Goal: Transaction & Acquisition: Purchase product/service

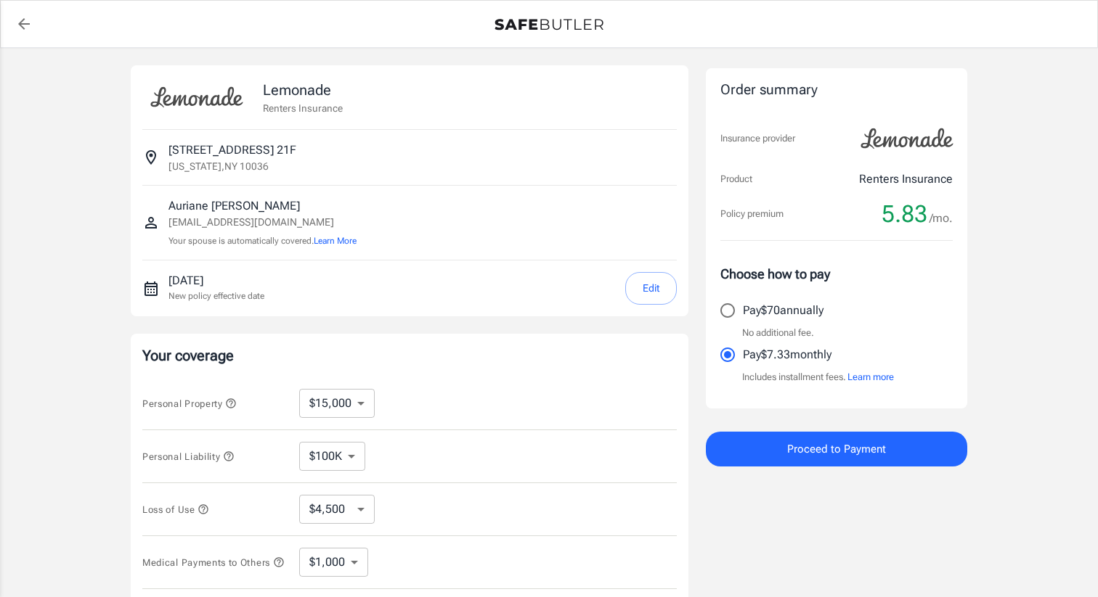
select select "15000"
select select "500"
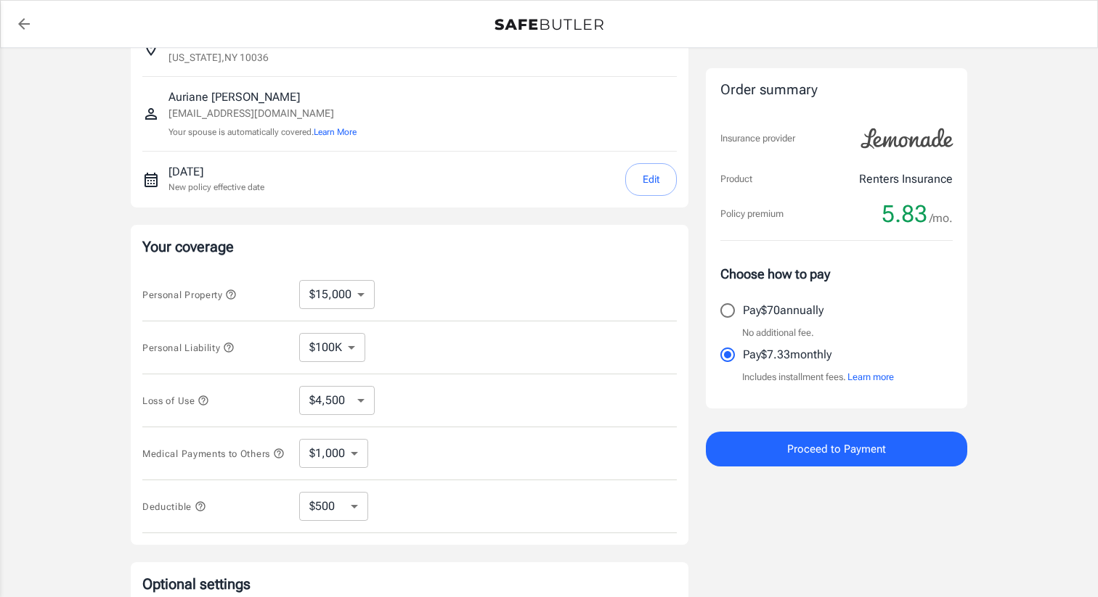
scroll to position [113, 0]
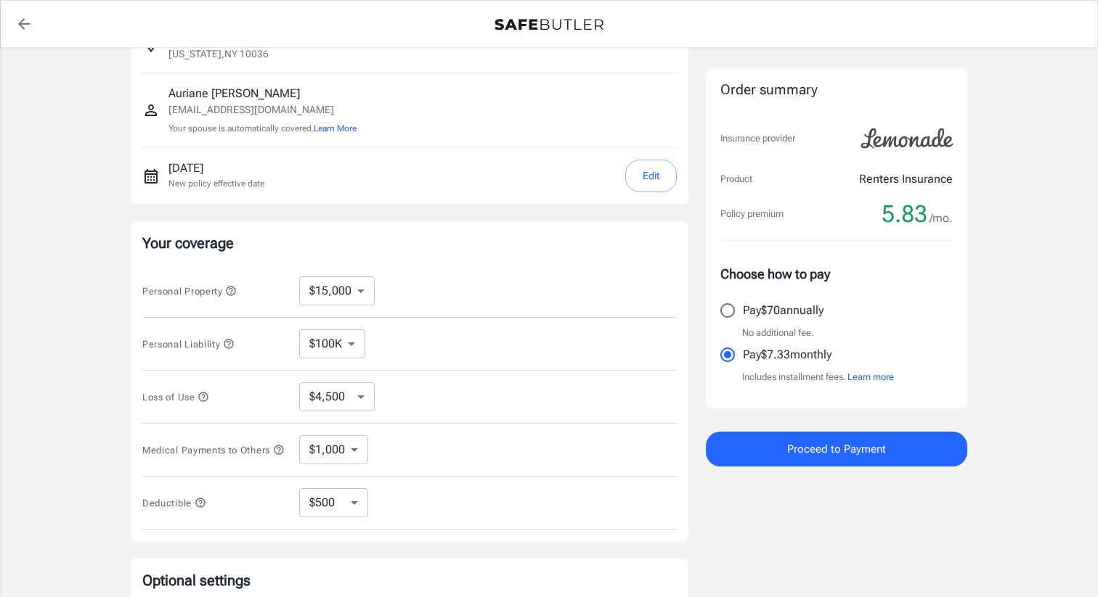
click at [354, 290] on select "$10,000 $15,000 $20,000 $25,000 $30,000 $40,000 $50,000 $100K $150K $200K $250K" at bounding box center [336, 291] width 75 height 29
select select "10000"
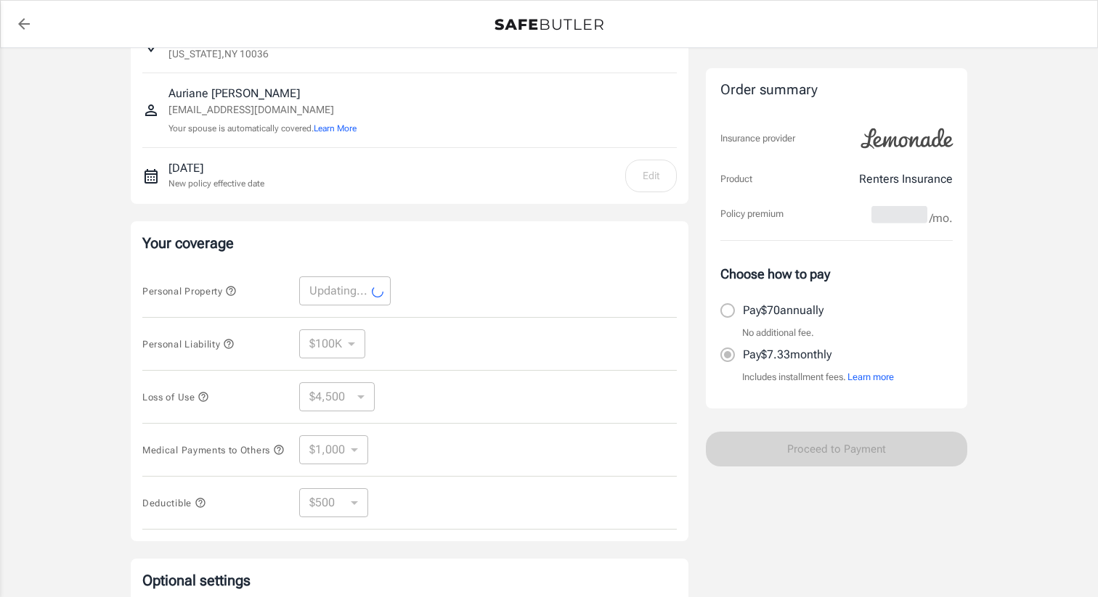
select select "10000"
select select "3000"
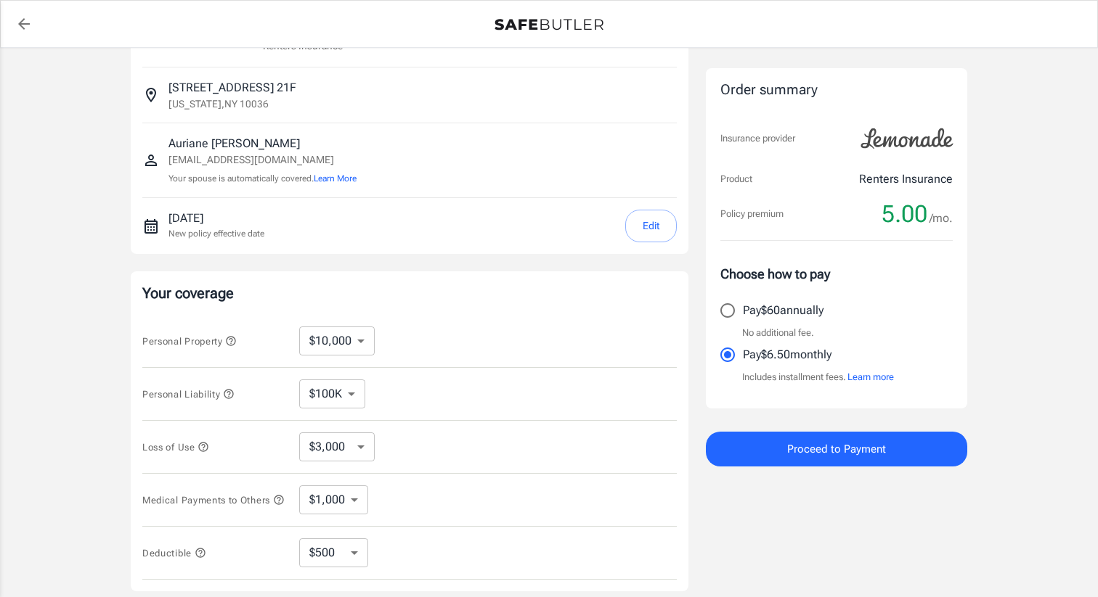
scroll to position [65, 0]
click at [649, 215] on button "Edit" at bounding box center [651, 223] width 52 height 33
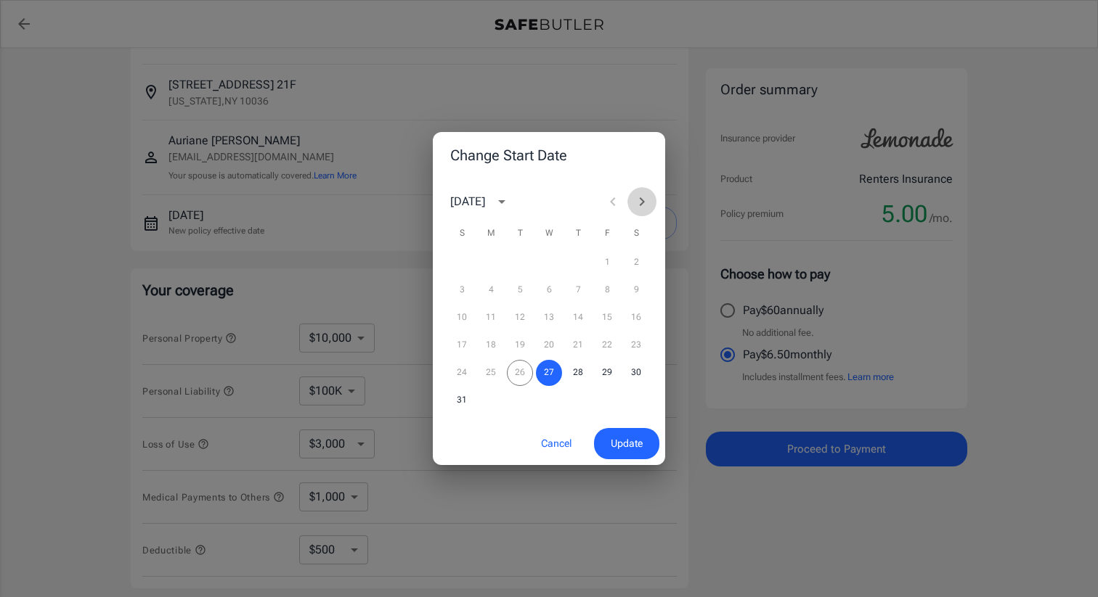
click at [640, 197] on icon "Next month" at bounding box center [641, 201] width 17 height 17
click at [514, 266] on button "2" at bounding box center [520, 263] width 26 height 26
click at [627, 449] on span "Update" at bounding box center [627, 444] width 32 height 18
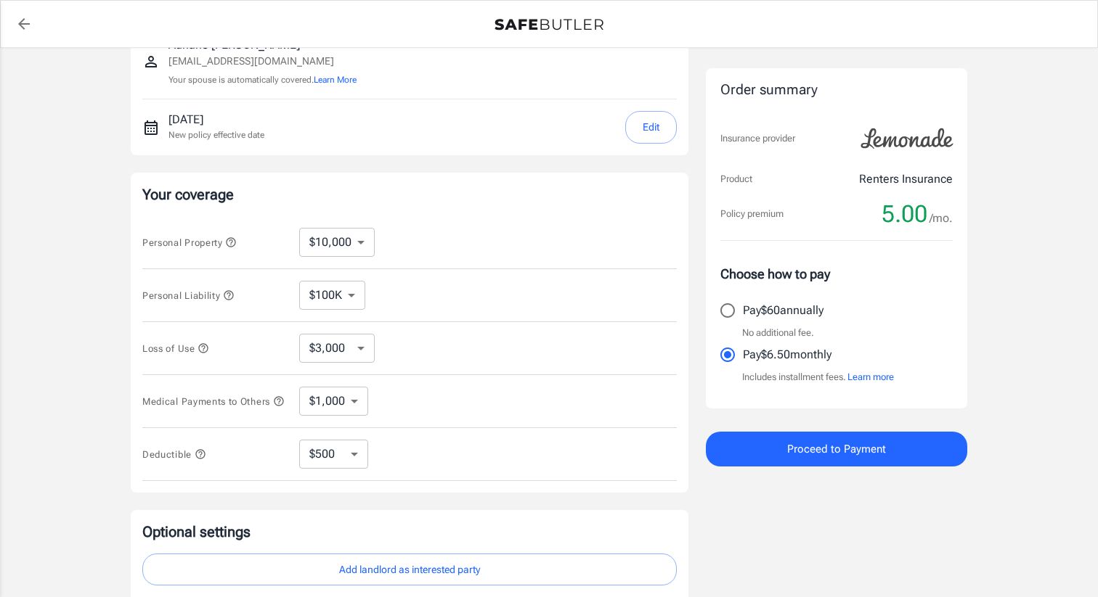
scroll to position [163, 0]
click at [203, 457] on icon "button" at bounding box center [201, 453] width 12 height 12
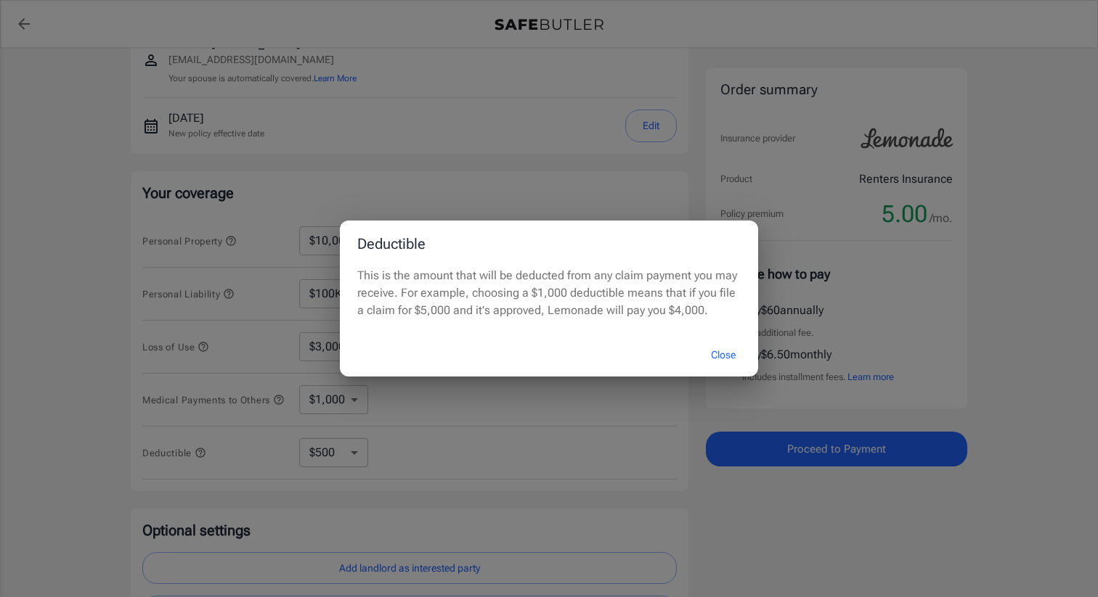
click at [729, 350] on button "Close" at bounding box center [723, 355] width 58 height 31
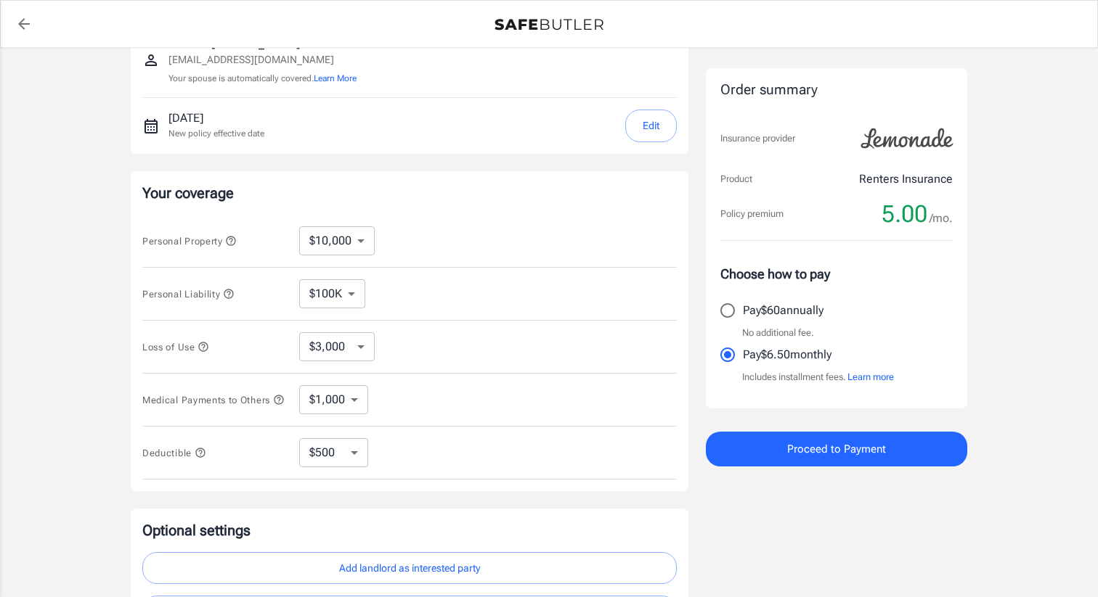
click at [331, 455] on select "$250 $500 $1,000 $2,500" at bounding box center [333, 452] width 69 height 29
select select "2500"
click at [346, 468] on select "$250 $500 $1,000 $2,500" at bounding box center [333, 452] width 69 height 29
select select "250"
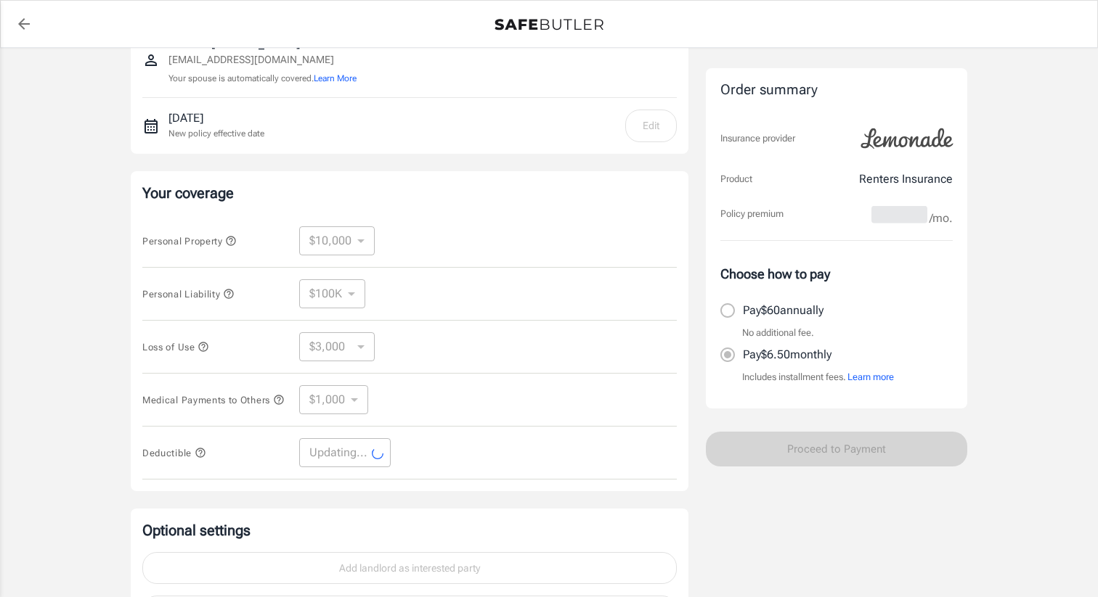
select select "250"
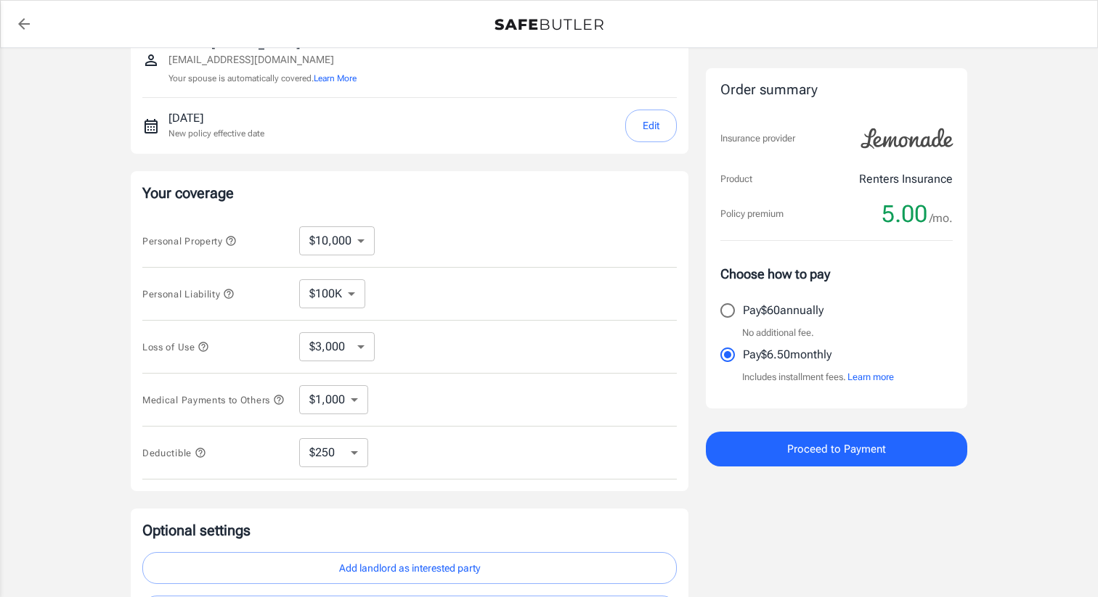
click at [204, 459] on icon "button" at bounding box center [201, 453] width 12 height 12
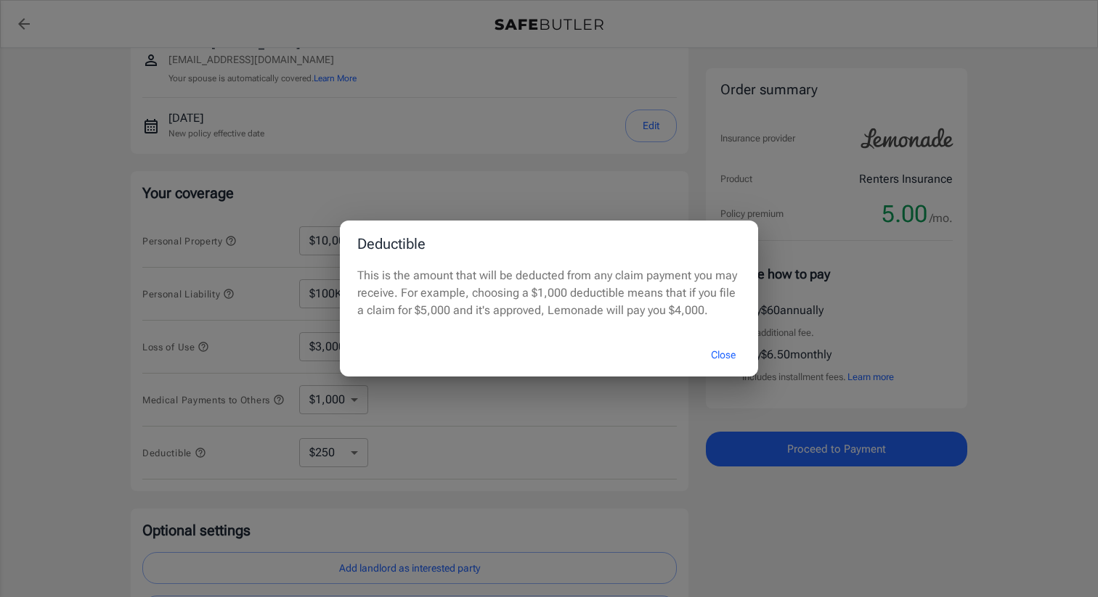
click at [727, 349] on button "Close" at bounding box center [723, 355] width 58 height 31
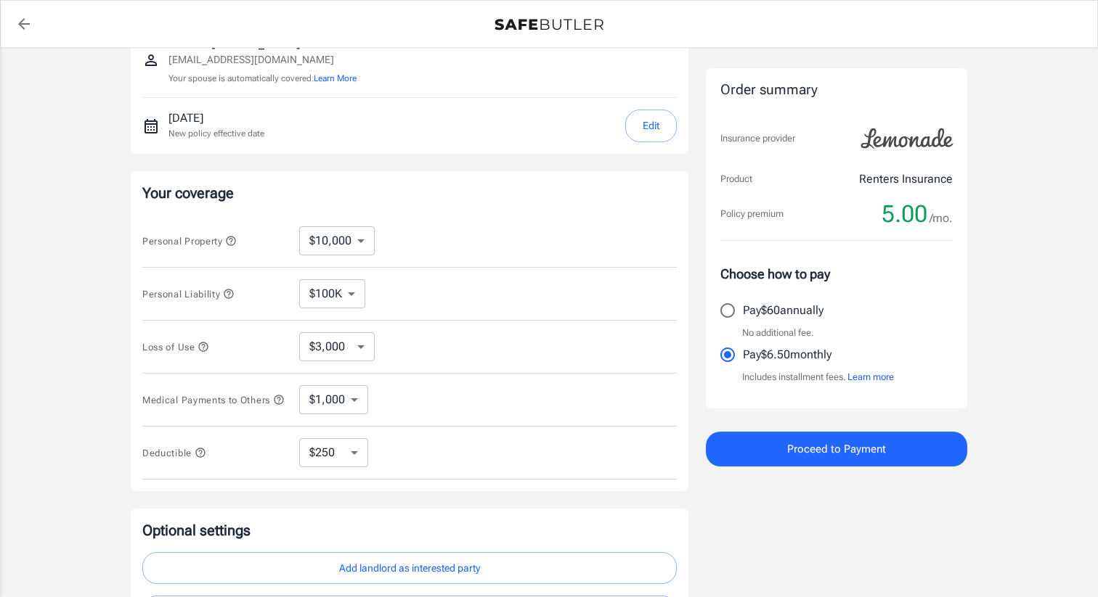
click at [313, 406] on select "$1,000 $2,000 $3,000 $4,000 $5,000" at bounding box center [333, 399] width 69 height 29
click at [333, 354] on select "$3,000 $6,000 $12,000 $21,000 $36,000 $60,000 $96,000 $153K $198K" at bounding box center [336, 346] width 75 height 29
click at [327, 292] on select "$100K $200K $300K $400K $500K $1M" at bounding box center [332, 293] width 66 height 29
click at [325, 244] on select "$10,000 $15,000 $20,000 $25,000 $30,000 $40,000 $50,000 $100K $150K $200K $250K" at bounding box center [336, 240] width 75 height 29
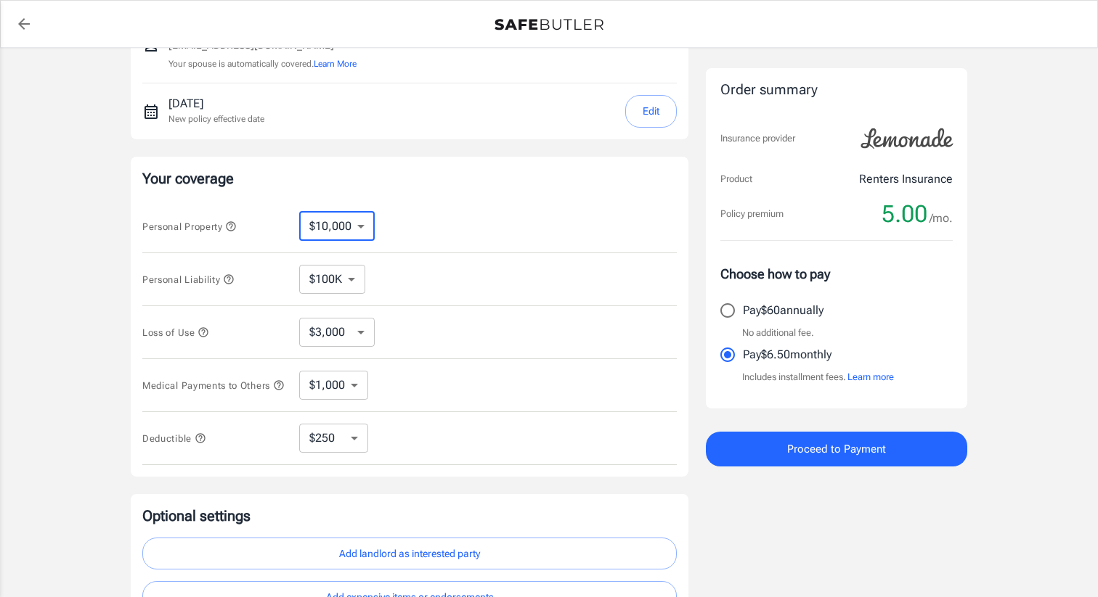
scroll to position [179, 0]
click at [320, 228] on select "$10,000 $15,000 $20,000 $25,000 $30,000 $40,000 $50,000 $100K $150K $200K $250K" at bounding box center [336, 224] width 75 height 29
click at [361, 272] on select "$100K $200K $300K $400K $500K $1M" at bounding box center [332, 277] width 66 height 29
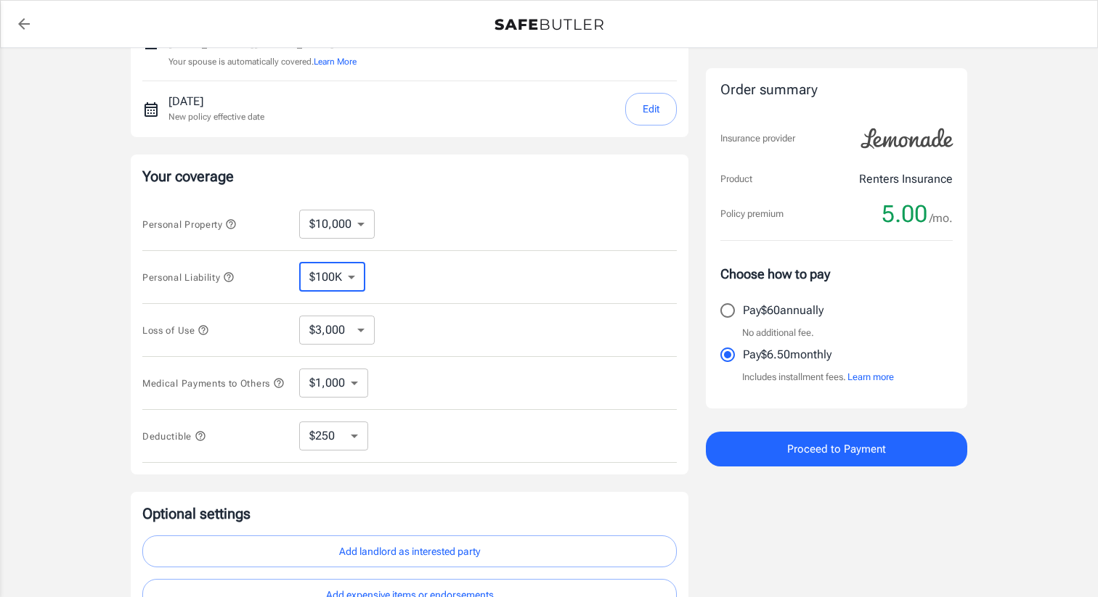
click at [367, 325] on select "$3,000 $6,000 $12,000 $21,000 $36,000 $60,000 $96,000 $153K $198K" at bounding box center [336, 330] width 75 height 29
click at [341, 395] on select "$1,000 $2,000 $3,000 $4,000 $5,000" at bounding box center [333, 383] width 69 height 29
click at [364, 432] on select "$250 $500 $1,000 $2,500" at bounding box center [333, 436] width 69 height 29
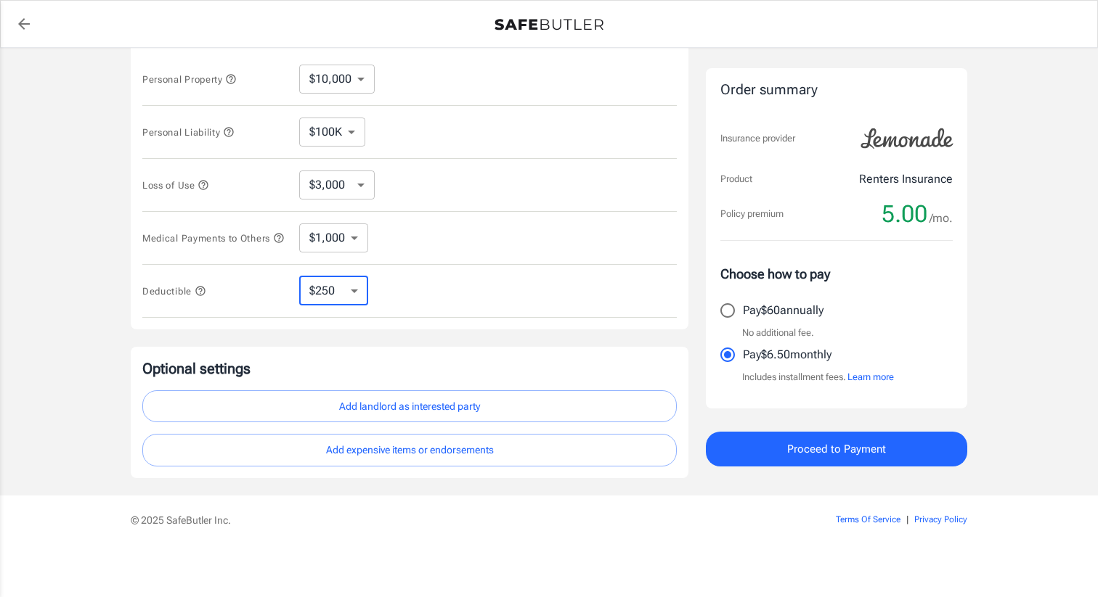
scroll to position [330, 0]
click at [883, 376] on button "Learn more" at bounding box center [870, 377] width 46 height 15
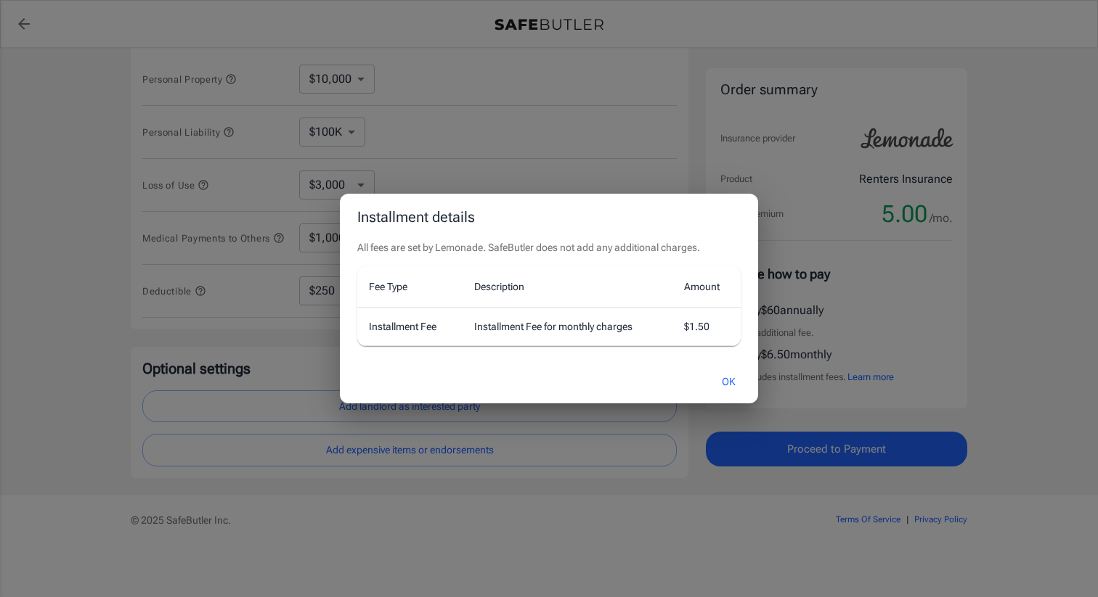
click at [722, 377] on button "OK" at bounding box center [728, 382] width 47 height 31
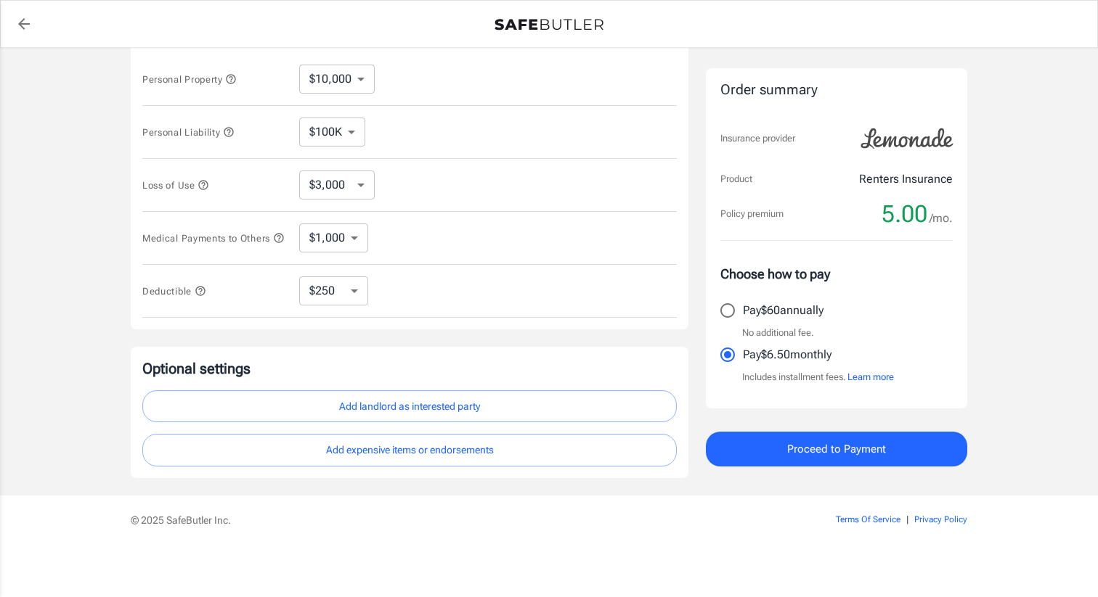
click at [769, 306] on p "Pay $60 annually" at bounding box center [783, 310] width 81 height 17
click at [743, 306] on input "Pay $60 annually" at bounding box center [727, 310] width 30 height 30
radio input "true"
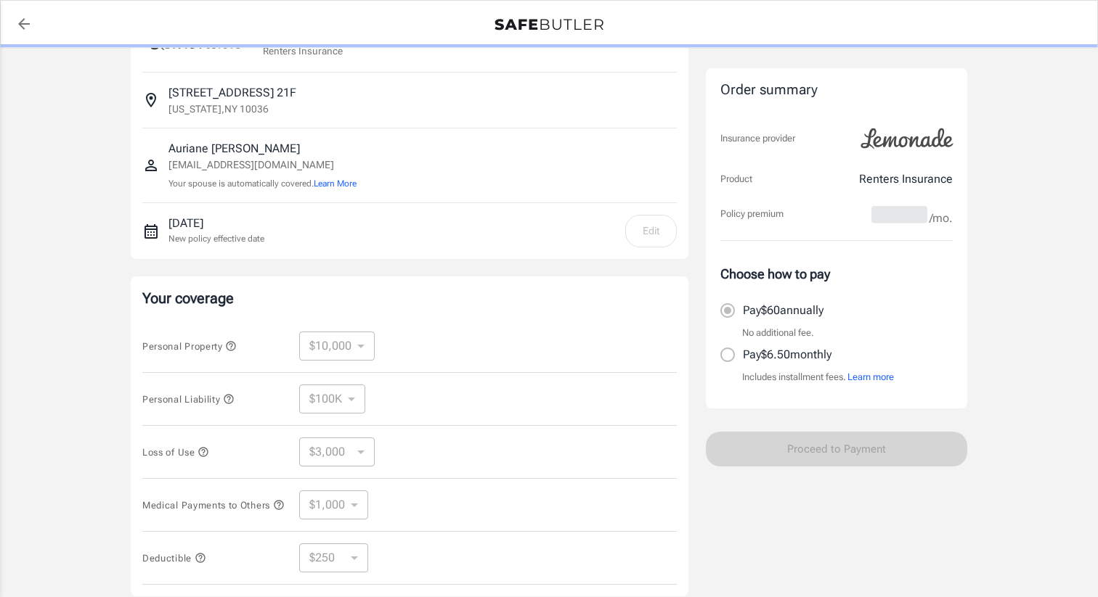
scroll to position [0, 0]
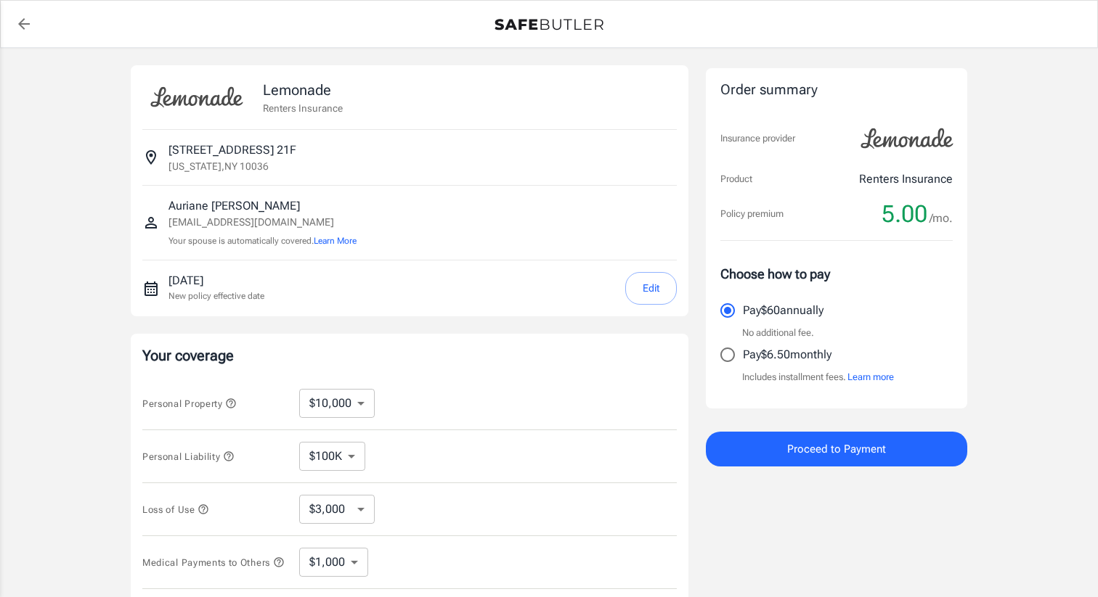
click at [790, 446] on span "Proceed to Payment" at bounding box center [836, 449] width 99 height 19
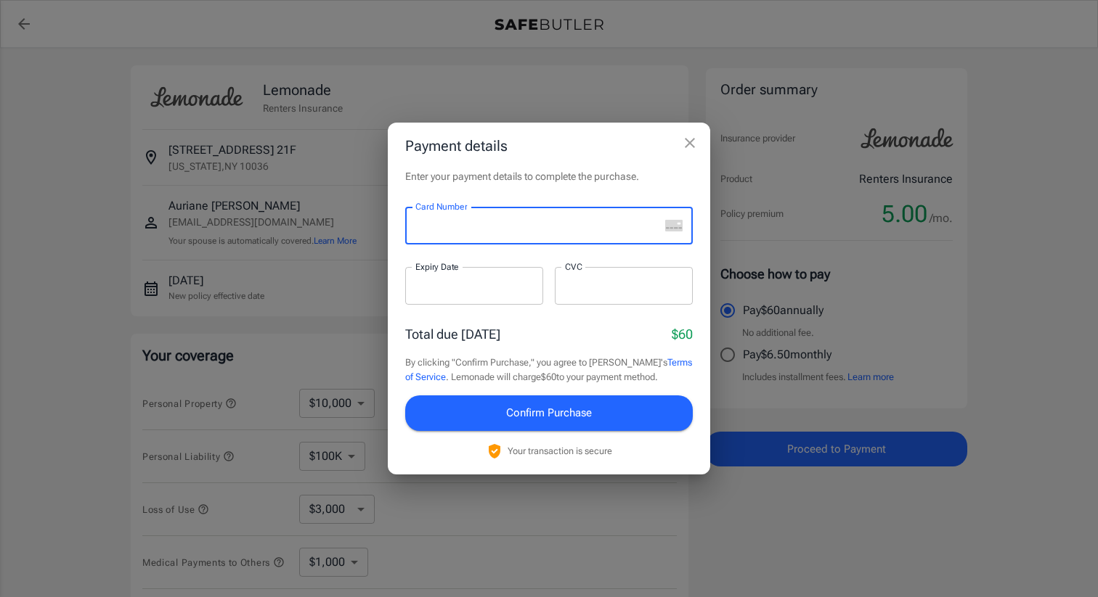
click at [536, 208] on div at bounding box center [532, 226] width 254 height 38
click at [539, 194] on div "Enter your payment details to complete the purchase. Card Number Card Number ​ …" at bounding box center [549, 321] width 322 height 305
click at [540, 197] on div "Enter your payment details to complete the purchase. Card Number Card Number ​ …" at bounding box center [549, 321] width 322 height 305
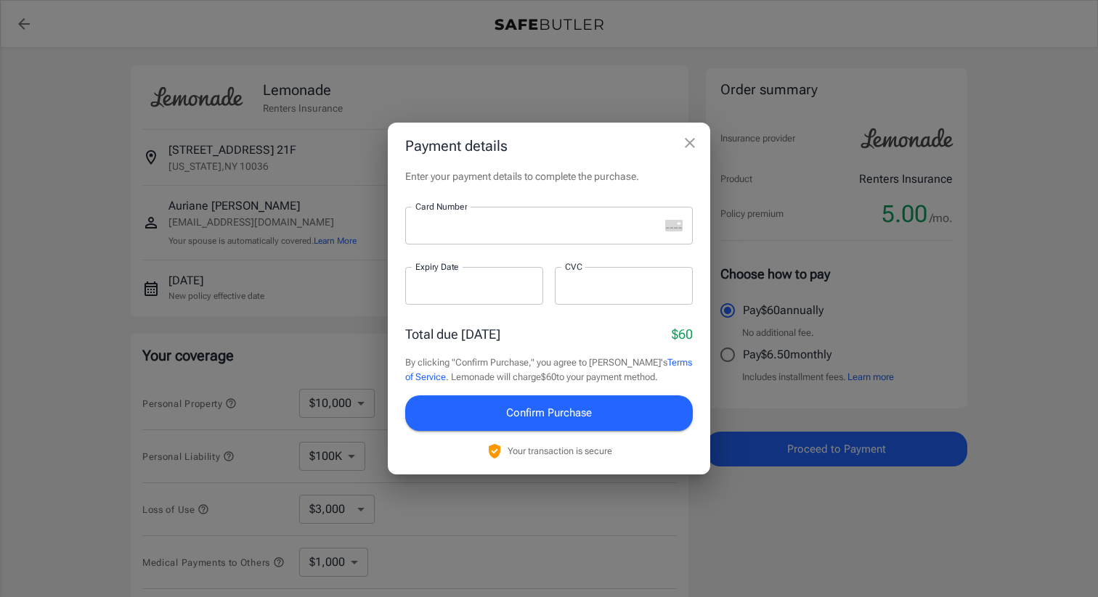
click at [540, 187] on div "Enter your payment details to complete the purchase. Card Number Card Number ​ …" at bounding box center [549, 321] width 322 height 305
click at [682, 153] on button "close" at bounding box center [689, 142] width 29 height 29
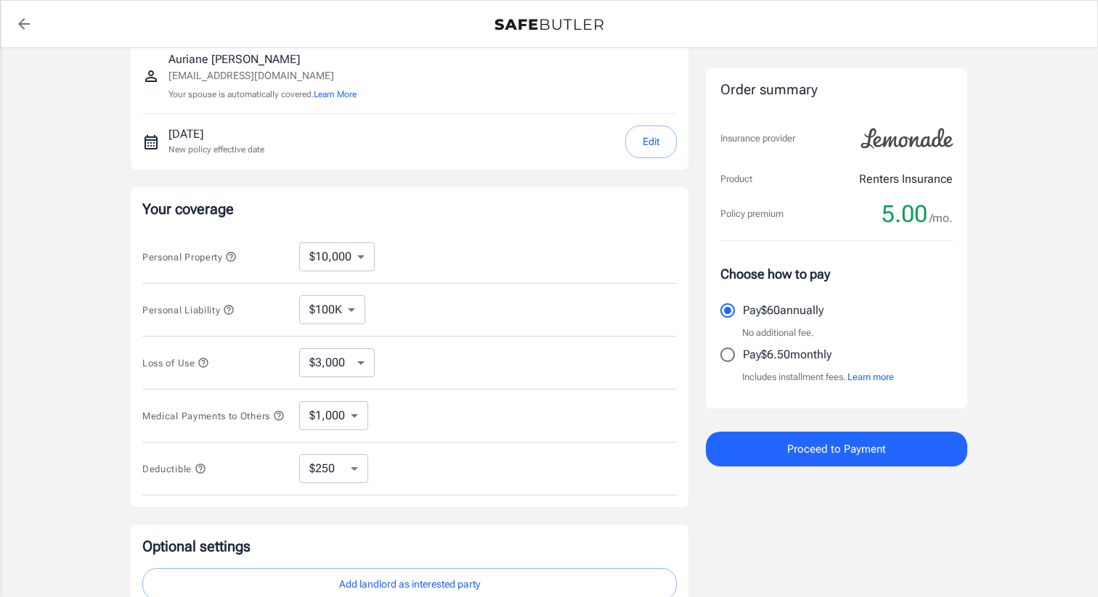
scroll to position [162, 0]
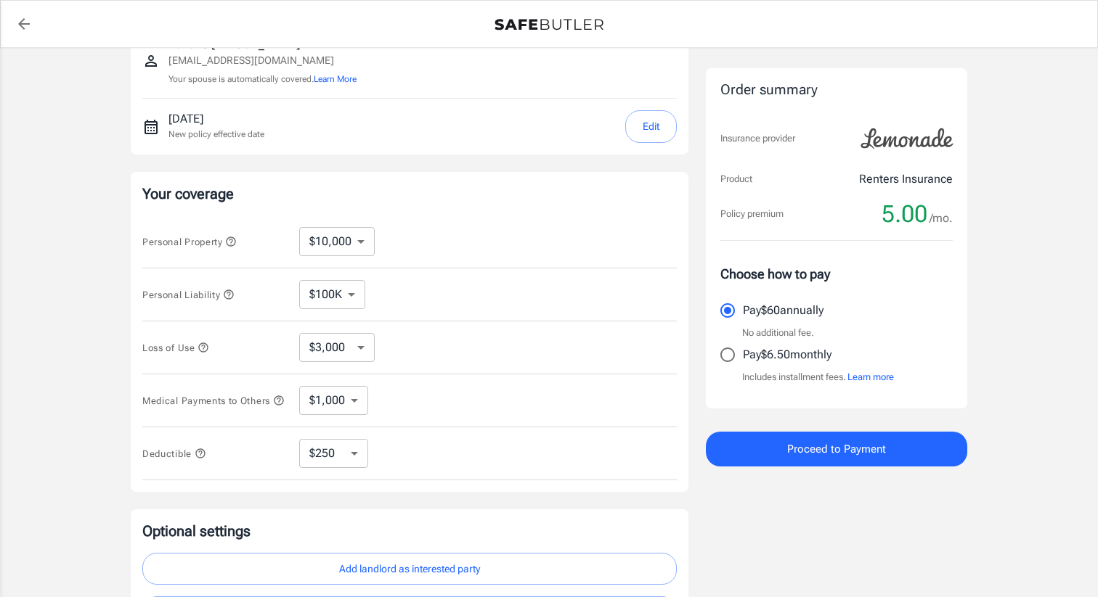
click at [849, 445] on span "Proceed to Payment" at bounding box center [836, 449] width 99 height 19
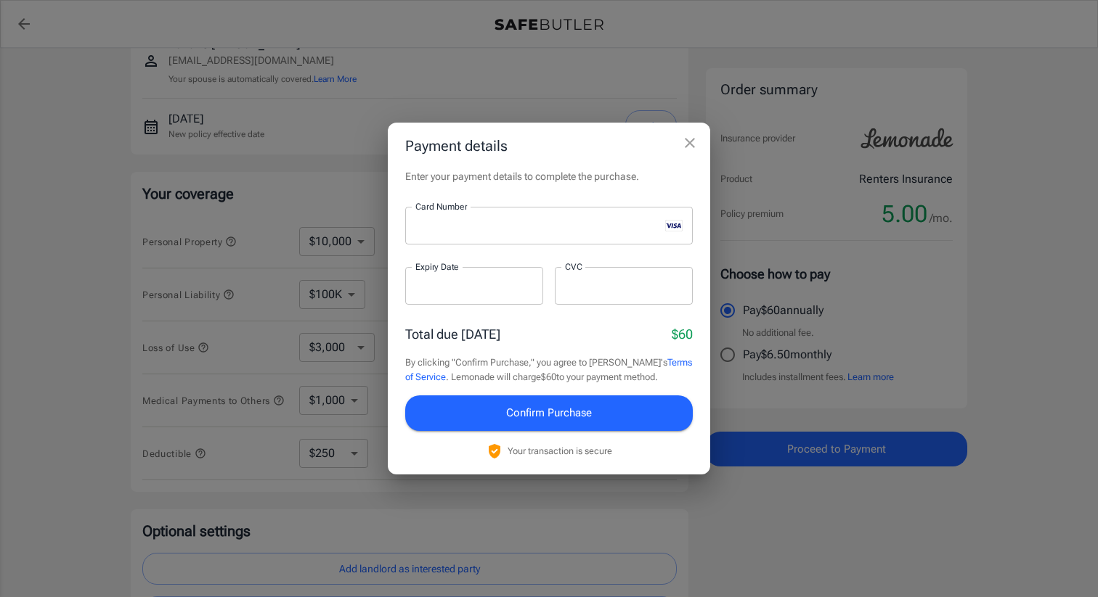
click at [443, 294] on div at bounding box center [474, 286] width 138 height 38
click at [438, 404] on button "Confirm Purchase" at bounding box center [548, 413] width 287 height 35
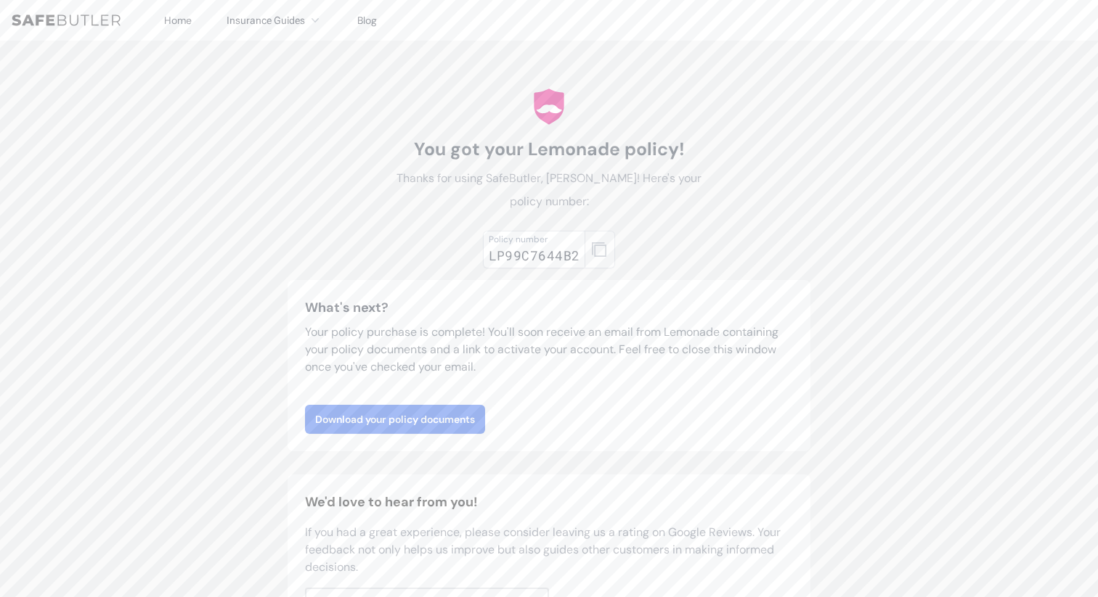
click at [595, 261] on button "button" at bounding box center [599, 250] width 30 height 38
